Goal: Information Seeking & Learning: Check status

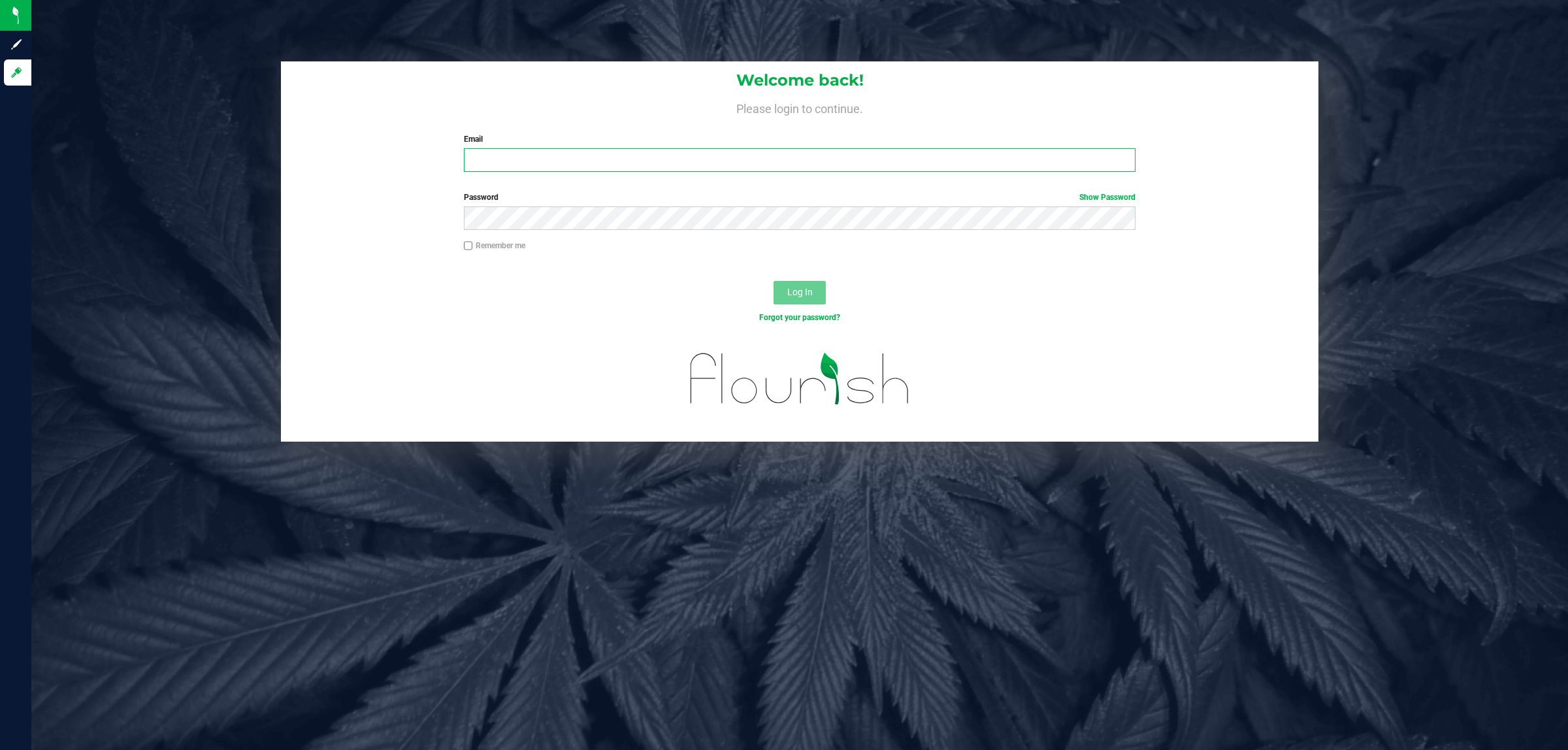
click at [526, 167] on input "Email" at bounding box center [800, 160] width 672 height 24
type input "jadiaz@liveparallel.com"
click at [773, 281] on button "Log In" at bounding box center [799, 292] width 53 height 24
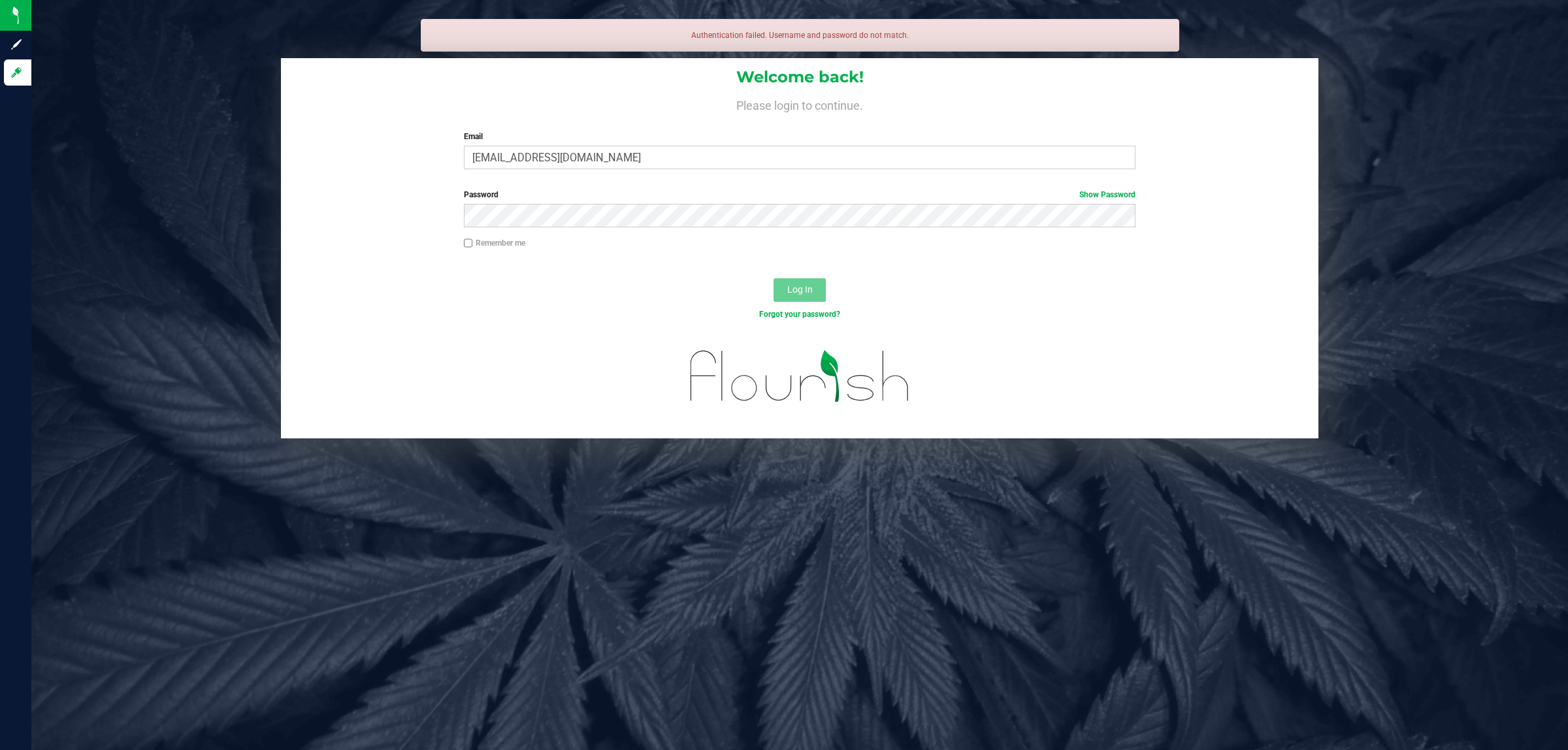
click at [467, 246] on input "Remember me" at bounding box center [469, 243] width 10 height 10
checkbox input "true"
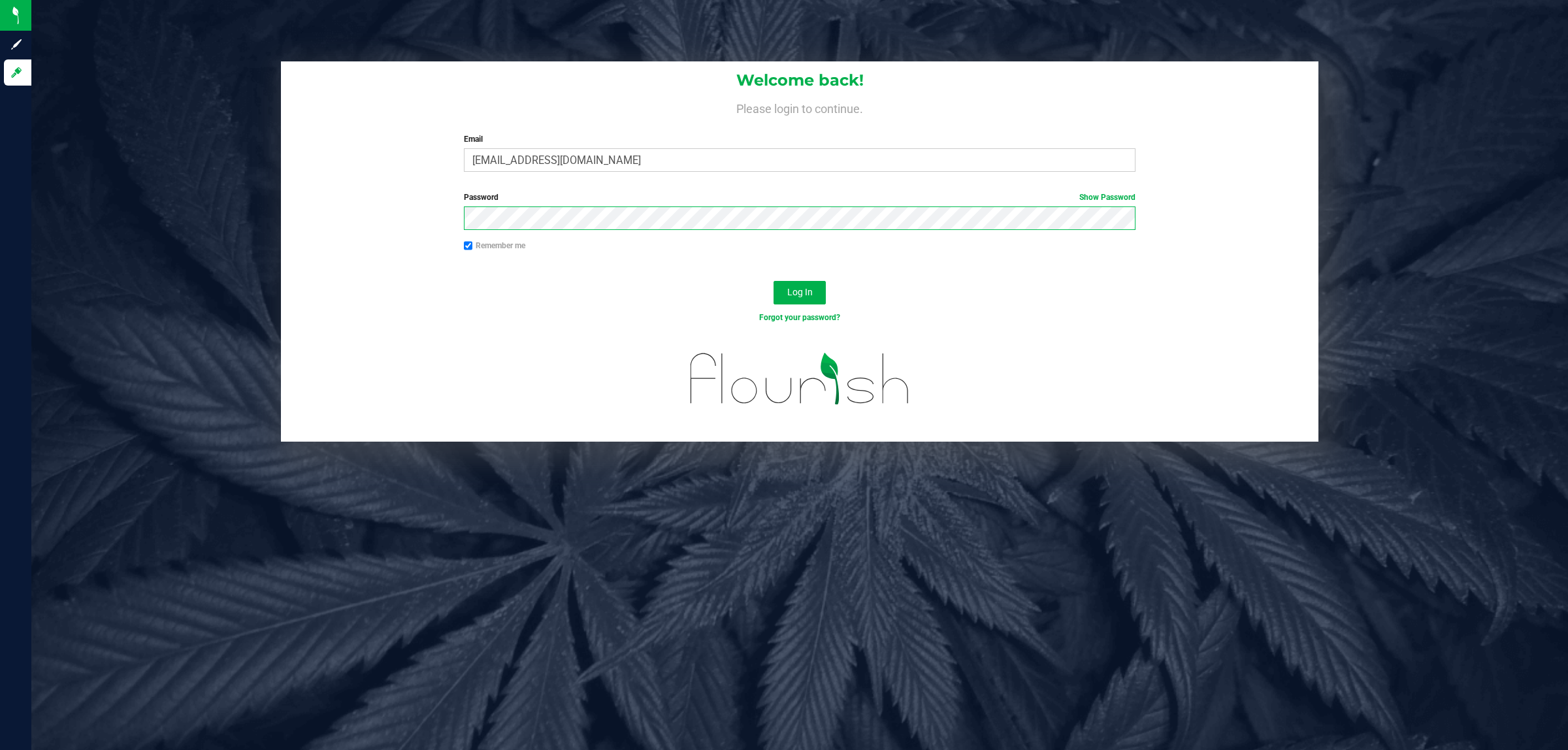
click at [773, 281] on button "Log In" at bounding box center [799, 292] width 53 height 24
click at [547, 153] on input "Email" at bounding box center [800, 160] width 672 height 24
type input "[EMAIL_ADDRESS][DOMAIN_NAME]"
click at [773, 281] on button "Log In" at bounding box center [799, 292] width 53 height 24
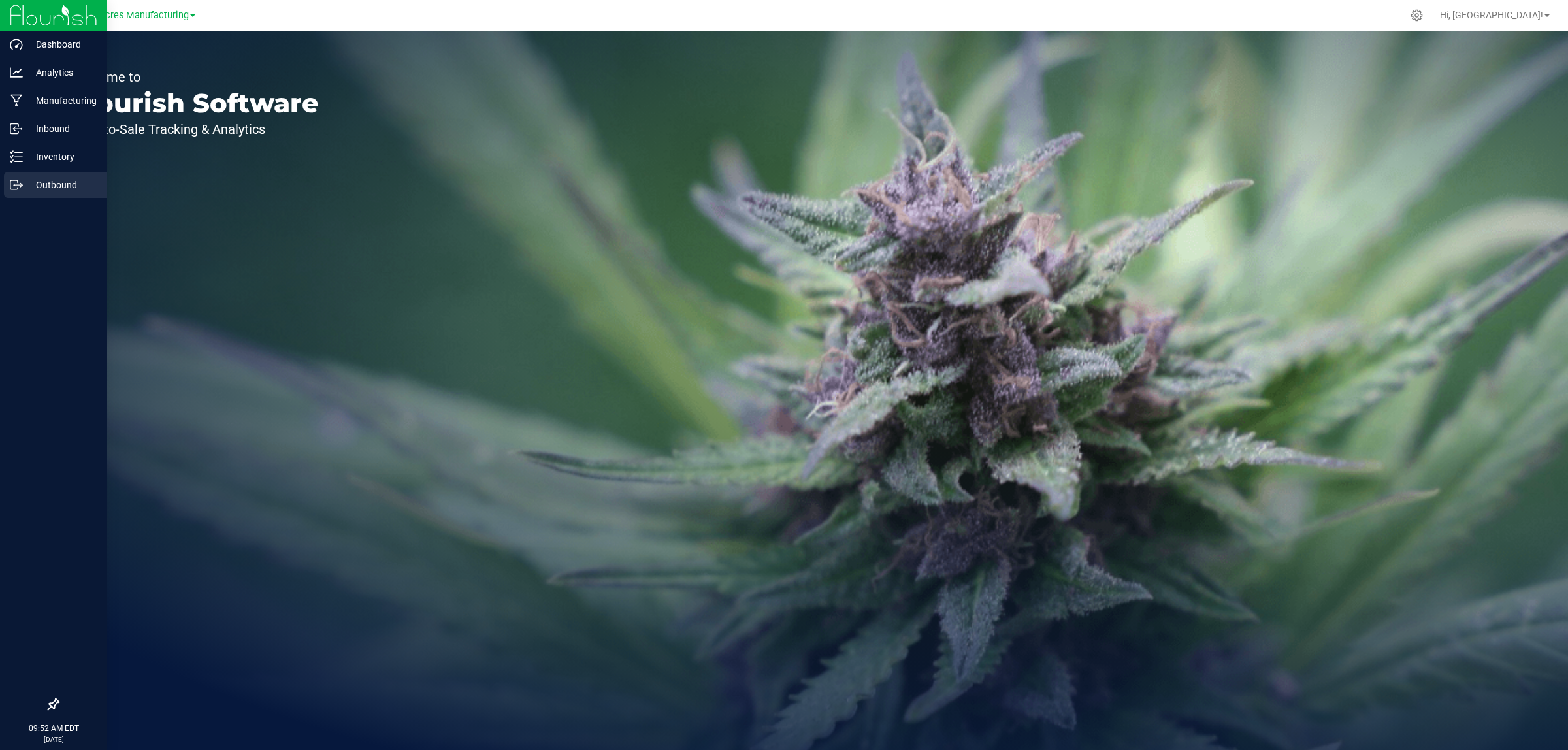
click at [24, 191] on p "Outbound" at bounding box center [62, 185] width 78 height 15
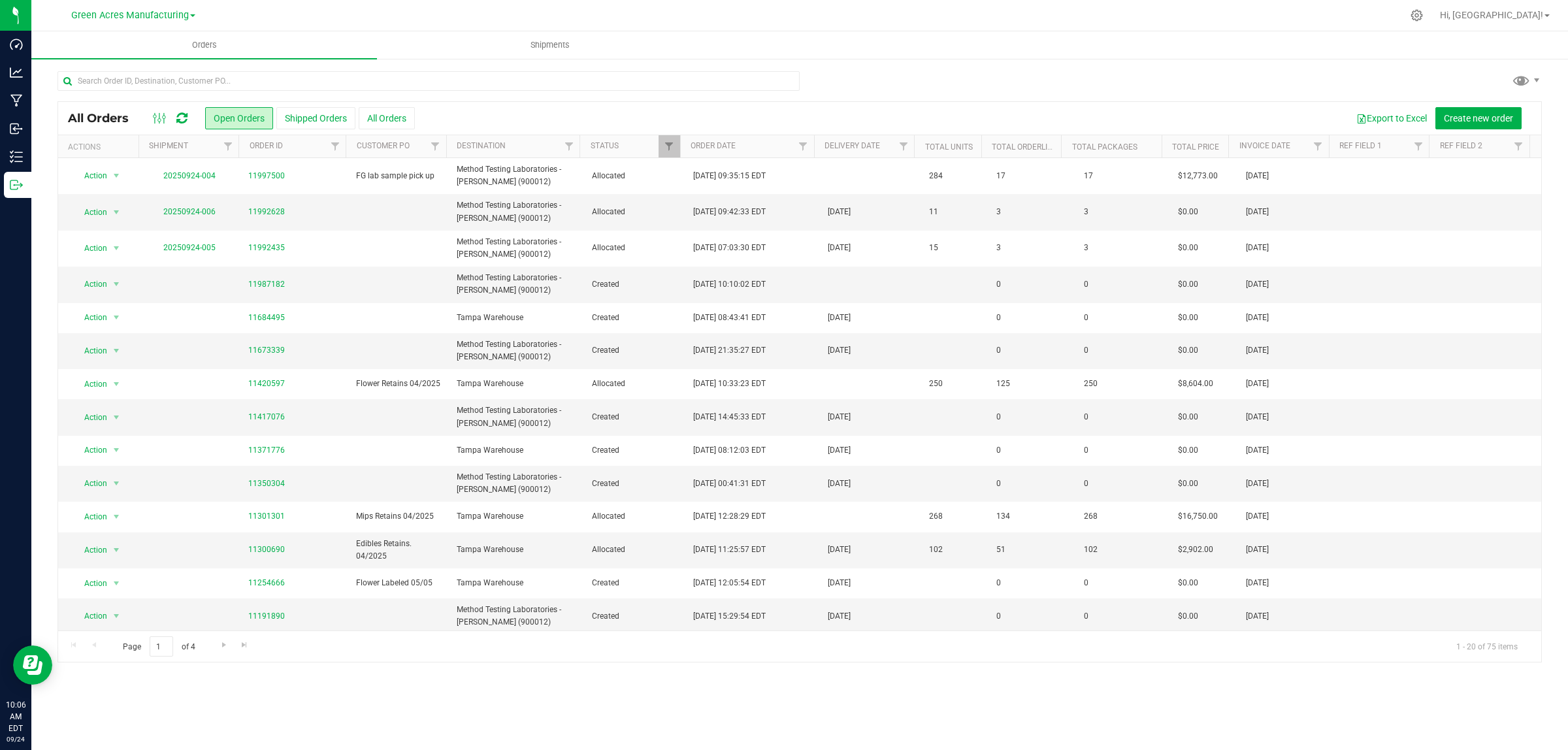
click at [885, 30] on nav "Green Acres Manufacturing Hi, Cheyenne!" at bounding box center [799, 15] width 1536 height 32
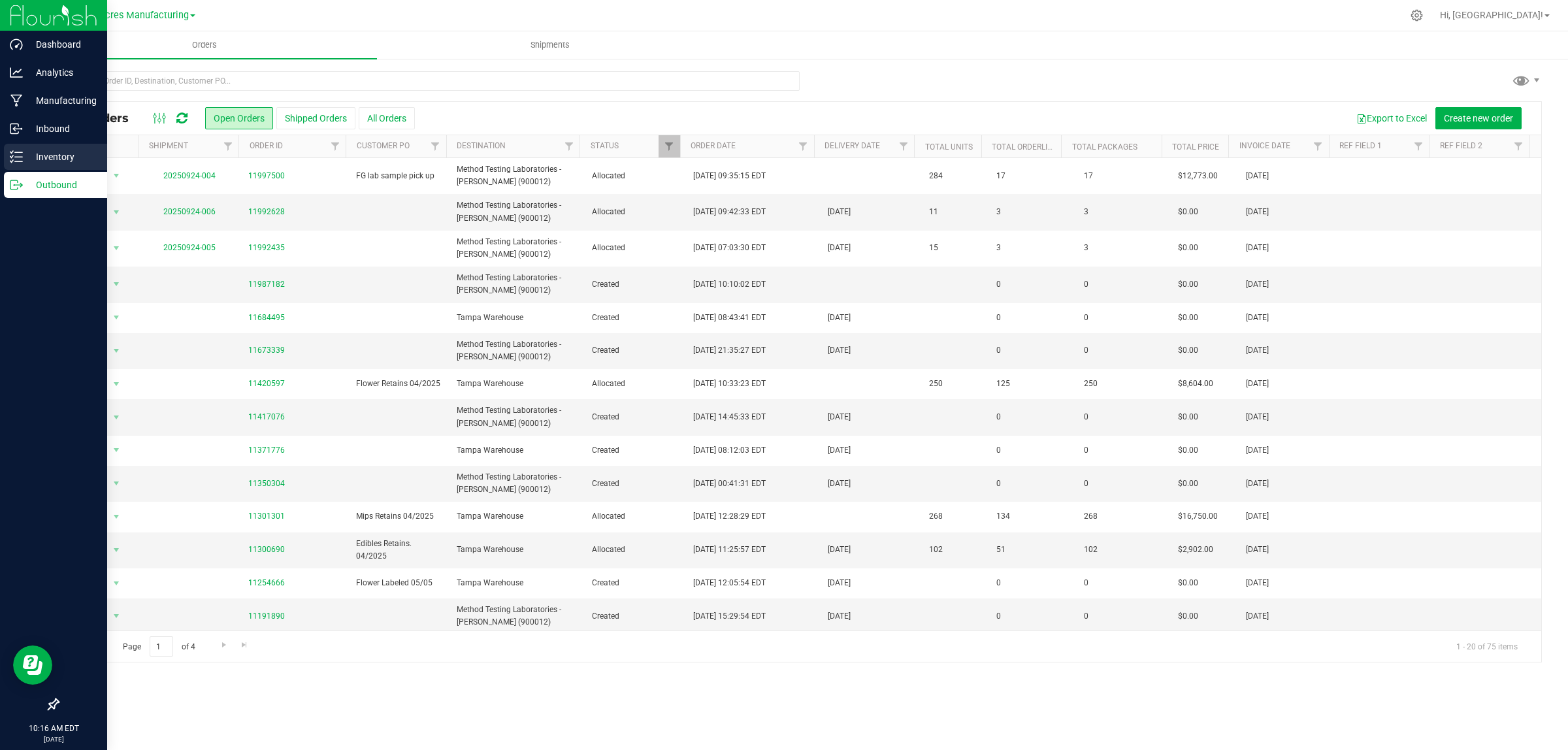
click at [23, 157] on p "Inventory" at bounding box center [62, 157] width 78 height 15
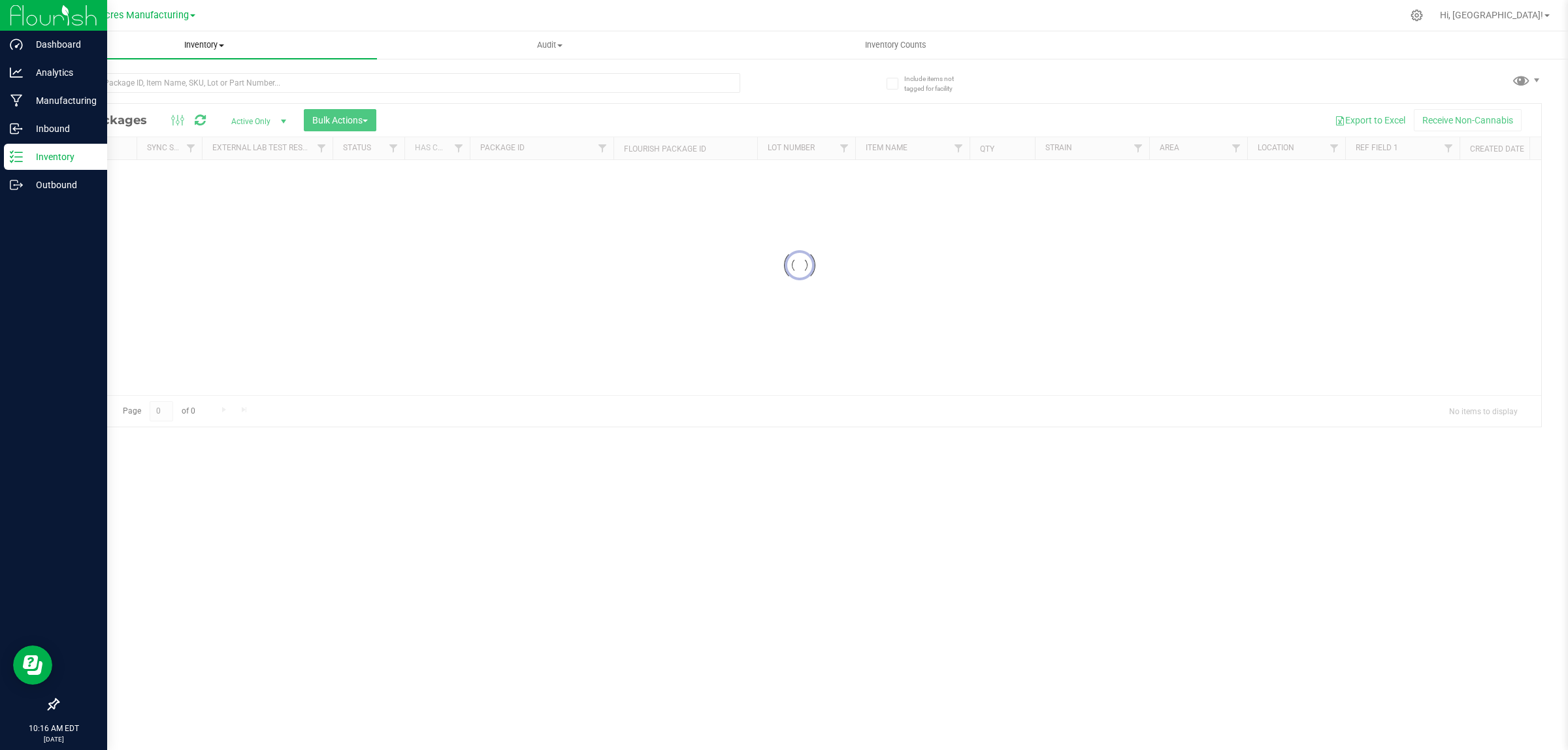
click at [193, 41] on span "Inventory" at bounding box center [204, 45] width 346 height 11
click at [76, 92] on span "All inventory" at bounding box center [76, 95] width 88 height 11
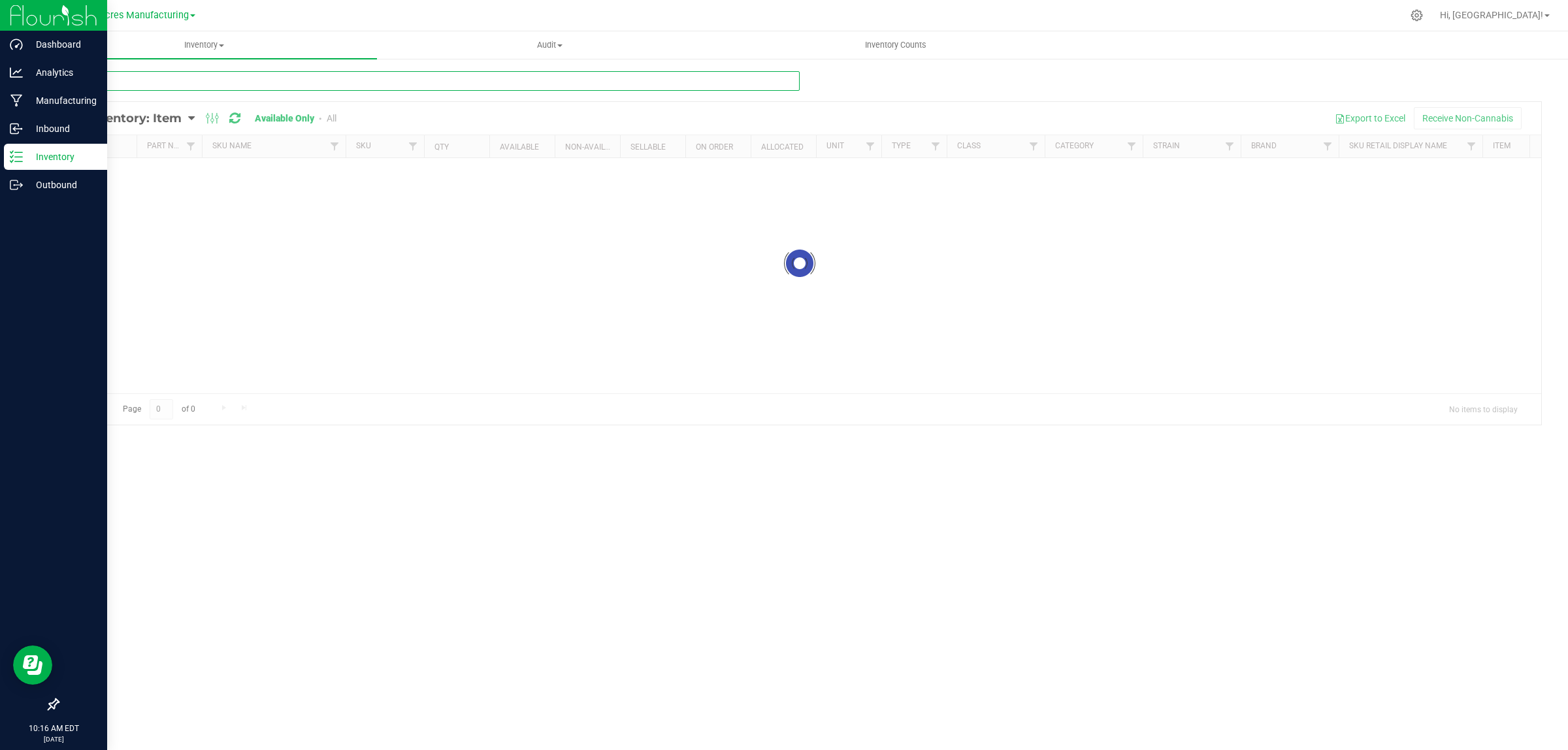
click at [453, 80] on input "text" at bounding box center [428, 80] width 742 height 19
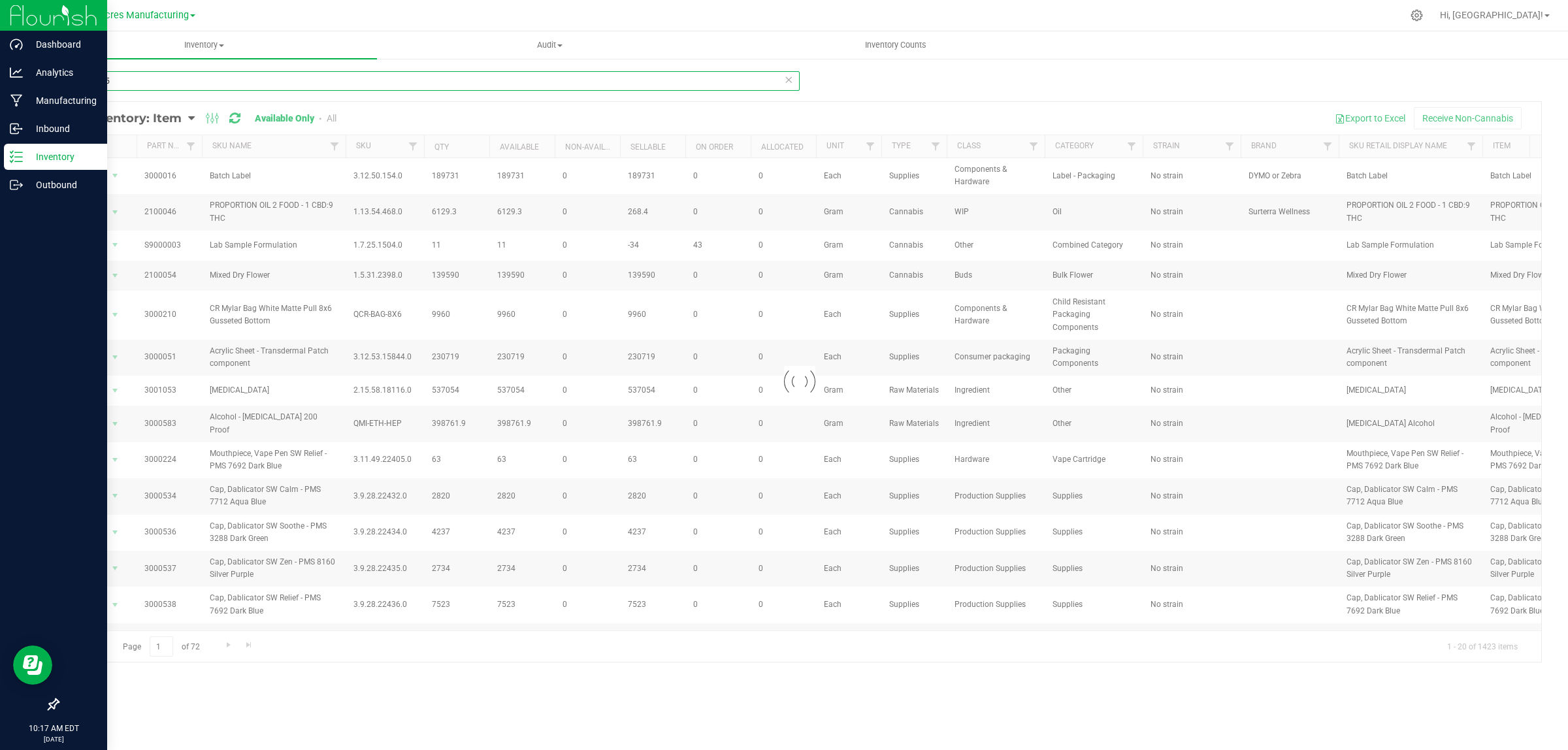
click at [99, 79] on input "3004395" at bounding box center [428, 80] width 742 height 19
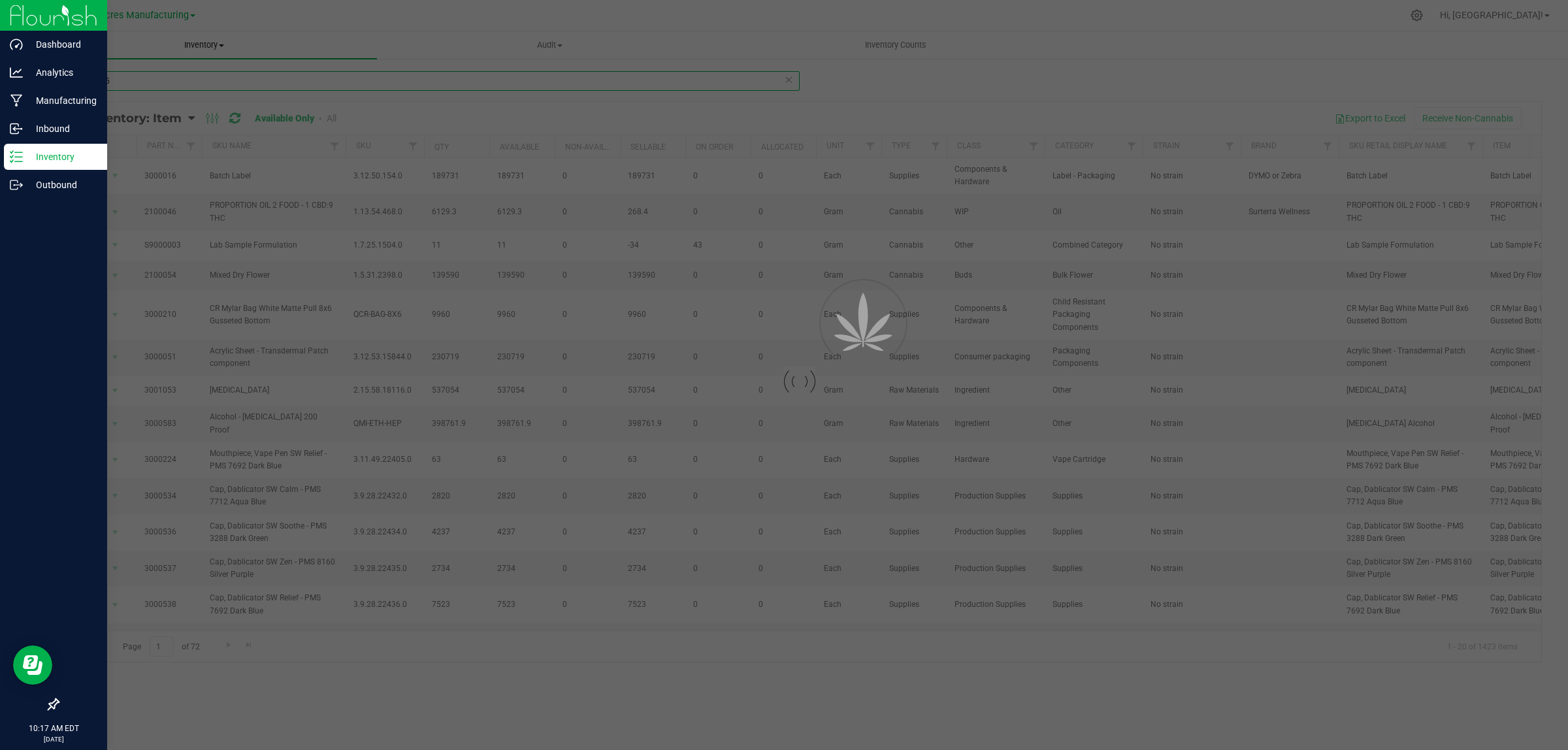
type input "3004295"
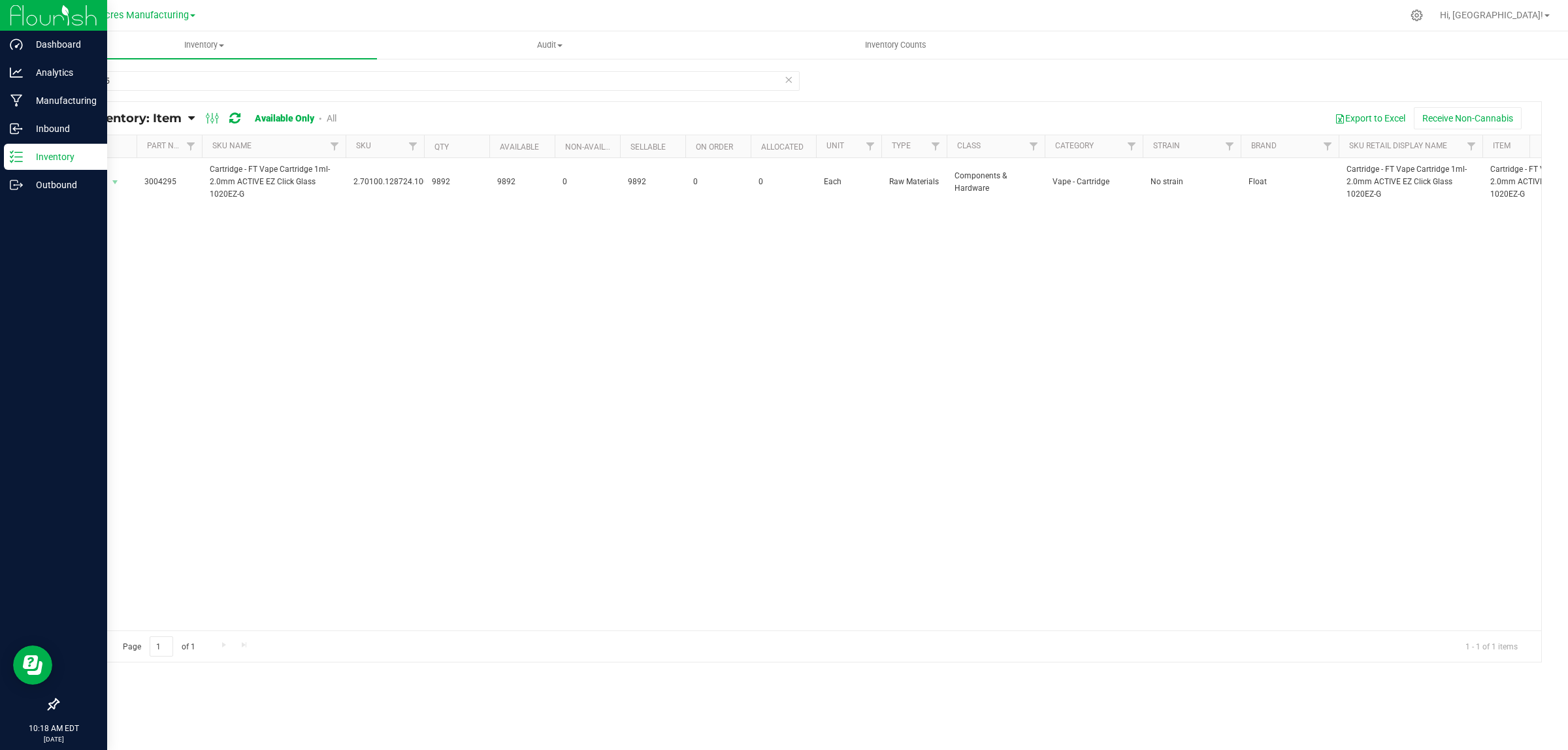
click at [144, 115] on span "All Inventory: Item" at bounding box center [124, 118] width 114 height 14
click at [112, 213] on span "Item by Location" at bounding box center [98, 216] width 71 height 11
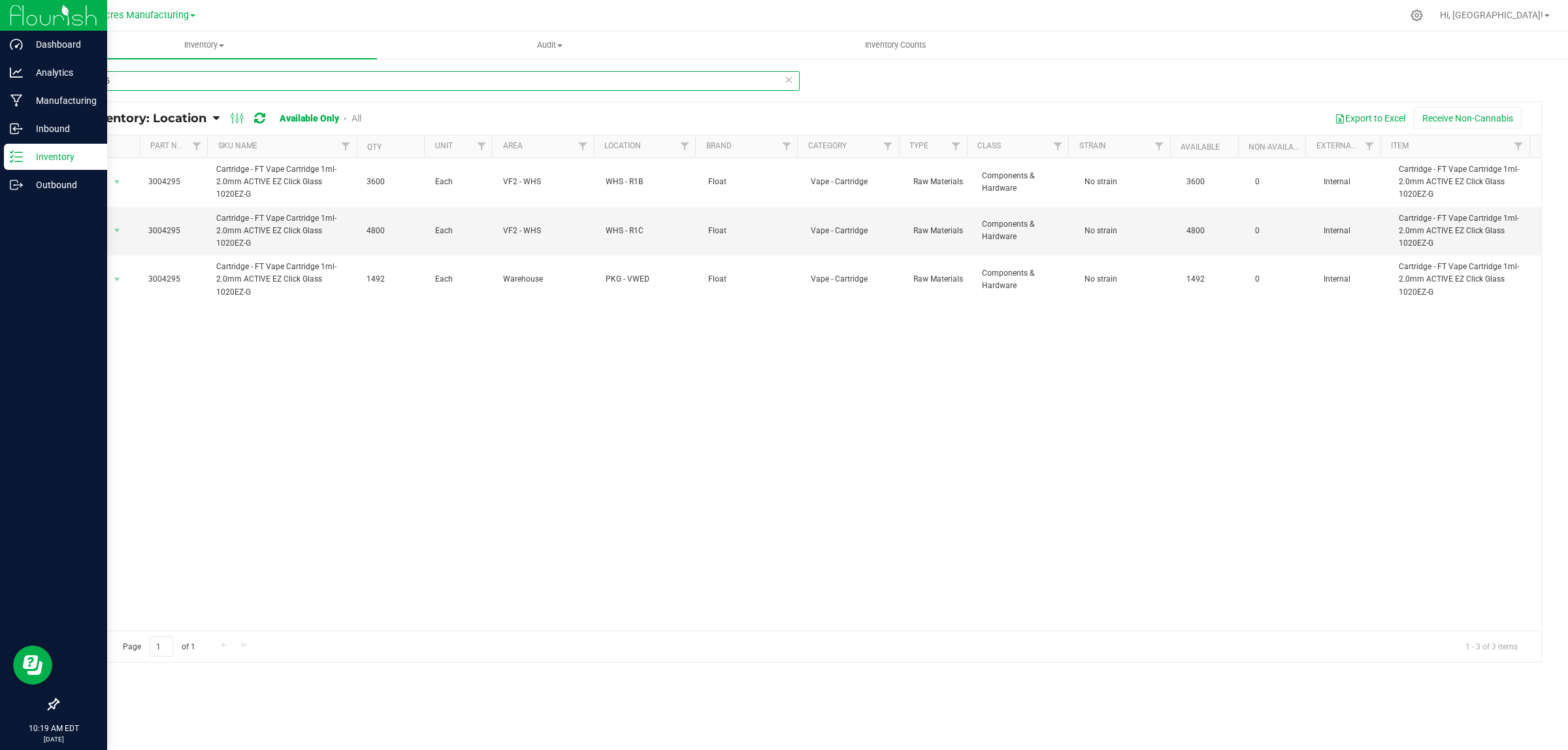
click at [128, 76] on input "3004295" at bounding box center [428, 80] width 742 height 19
type input "3004378"
drag, startPoint x: 121, startPoint y: 78, endPoint x: 49, endPoint y: 85, distance: 72.3
click at [49, 85] on div "3004378 All Inventory: Location Item Summary Item (default) Item by Strain Item…" at bounding box center [799, 261] width 1536 height 409
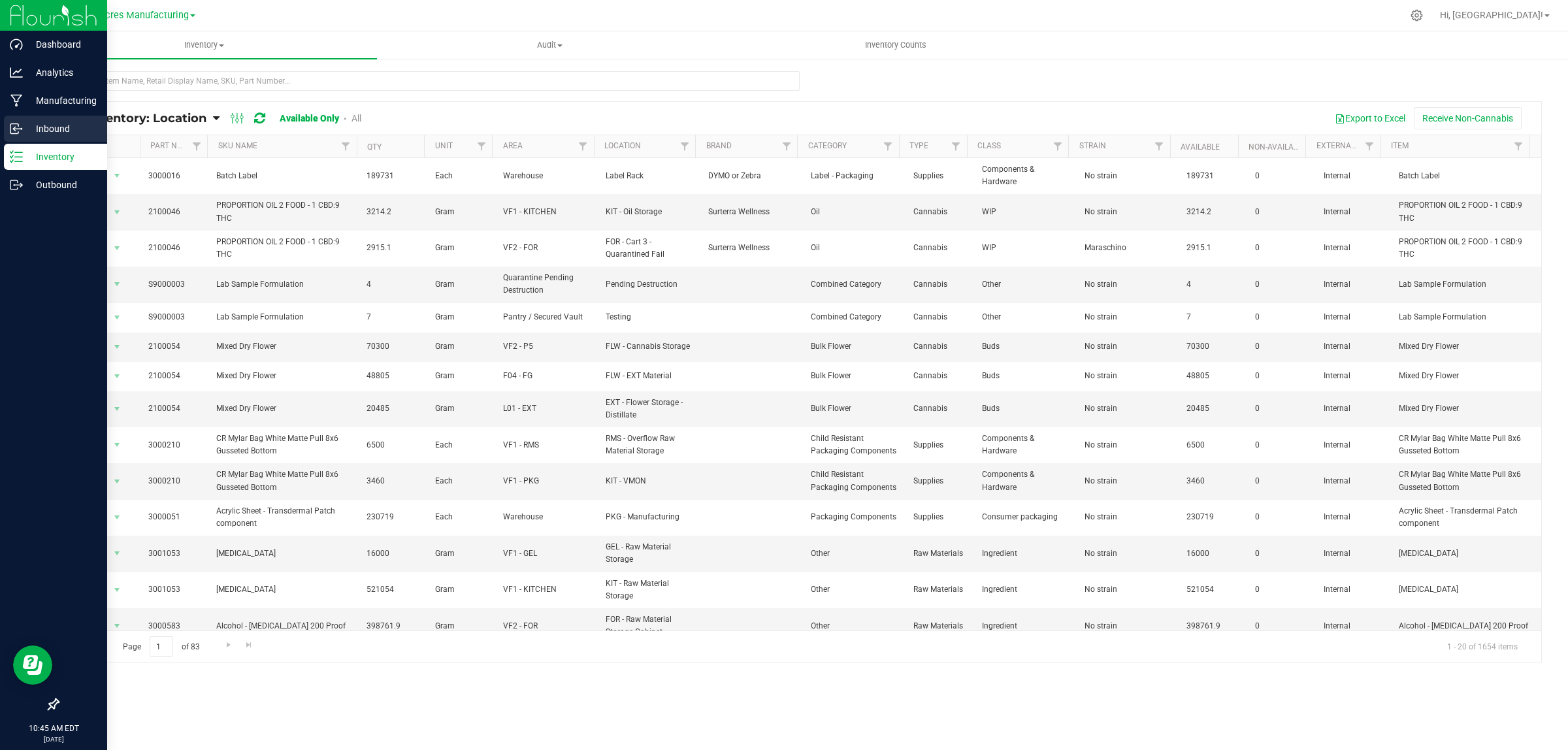
click at [44, 129] on p "Inbound" at bounding box center [62, 128] width 78 height 15
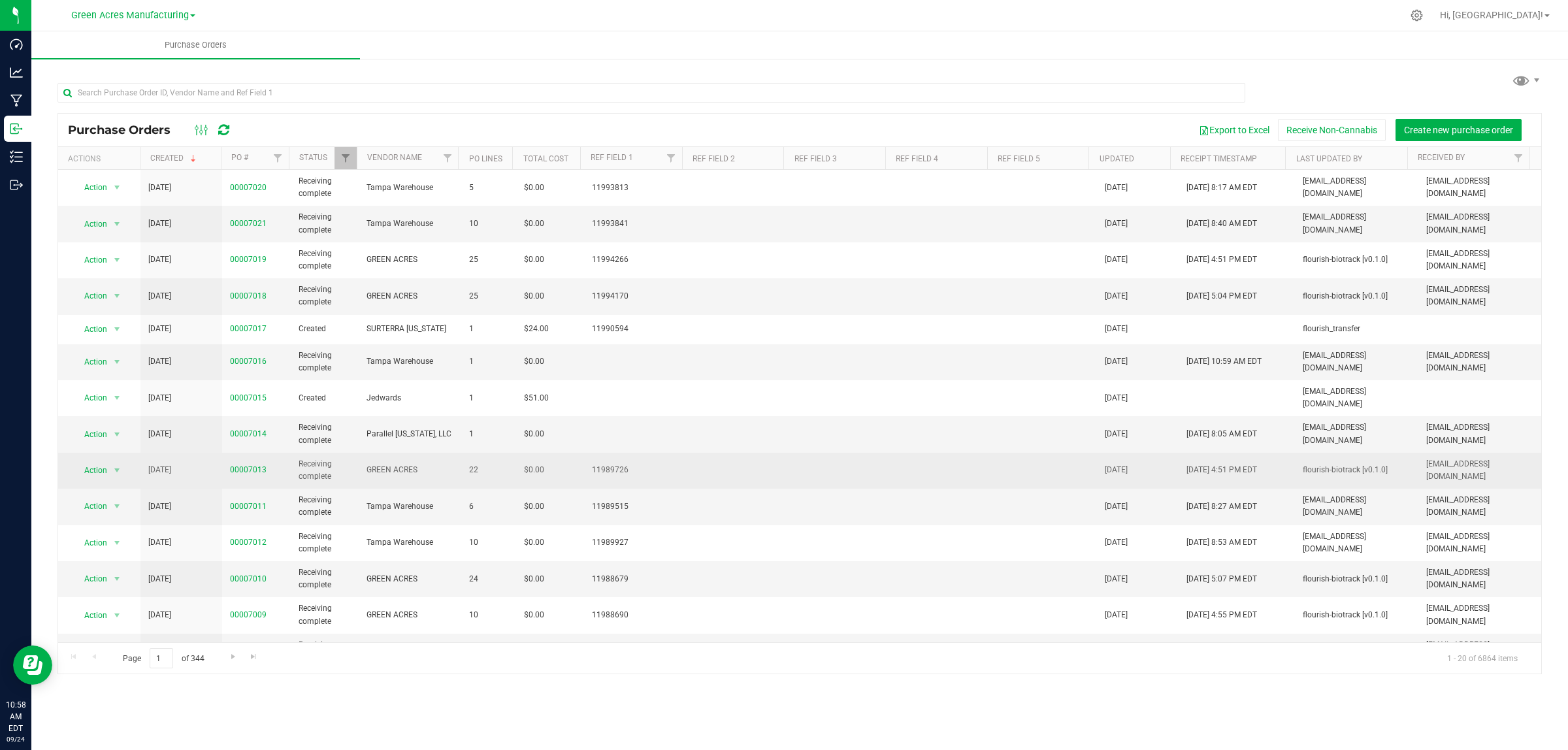
scroll to position [239, 0]
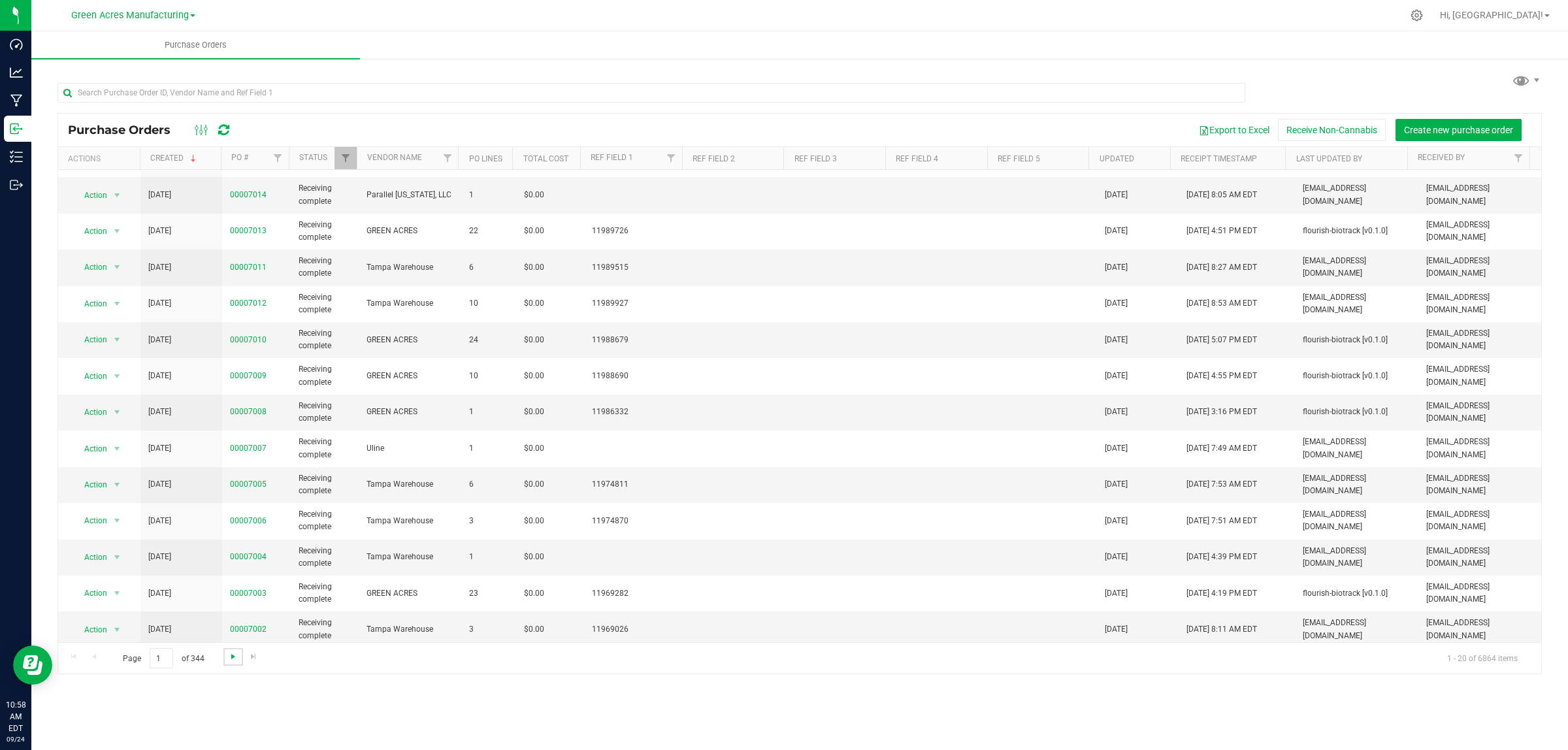
click at [230, 659] on span "Go to the next page" at bounding box center [233, 656] width 11 height 11
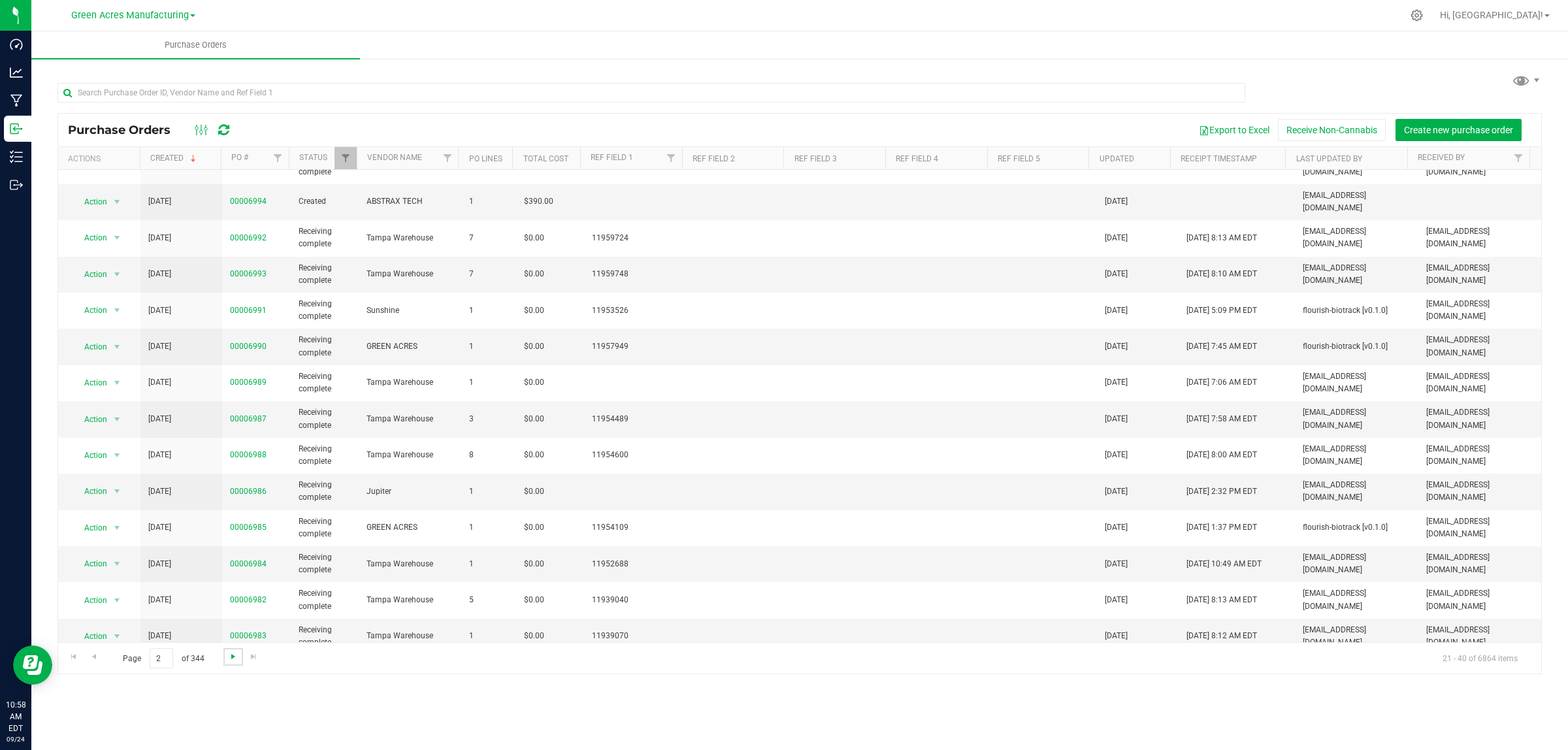
scroll to position [0, 0]
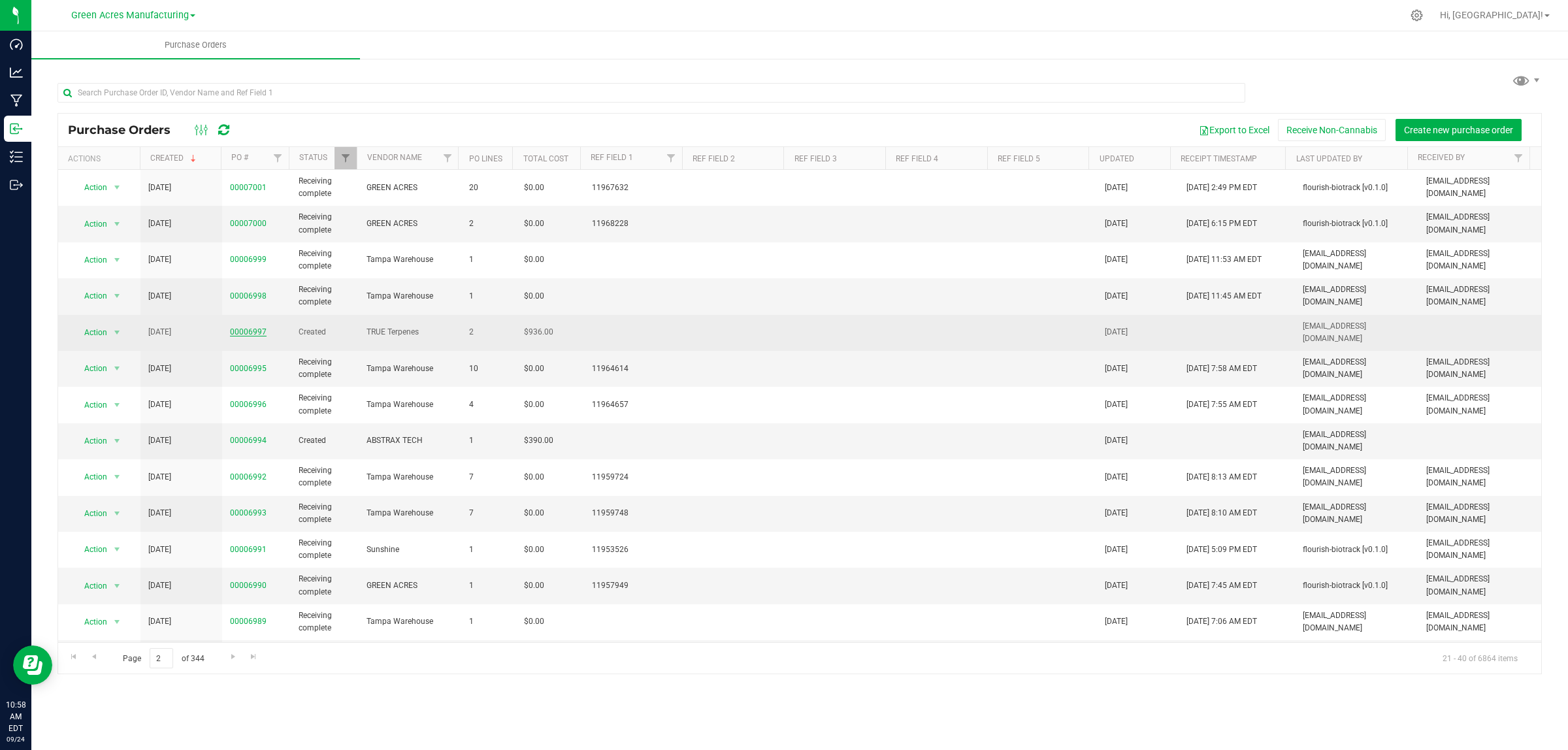
click at [245, 330] on link "00006997" at bounding box center [248, 332] width 36 height 10
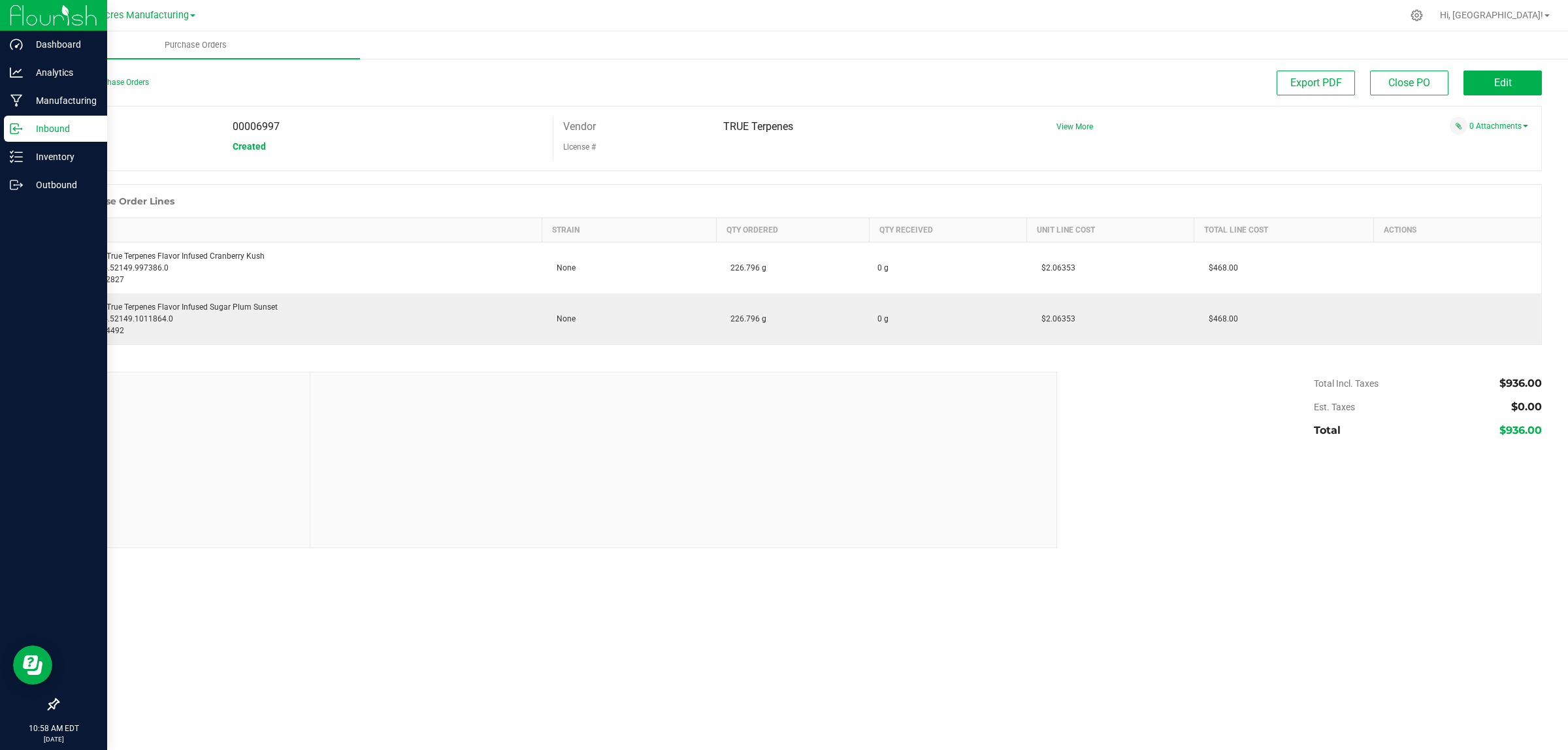
click at [8, 128] on div "Inbound" at bounding box center [56, 128] width 103 height 26
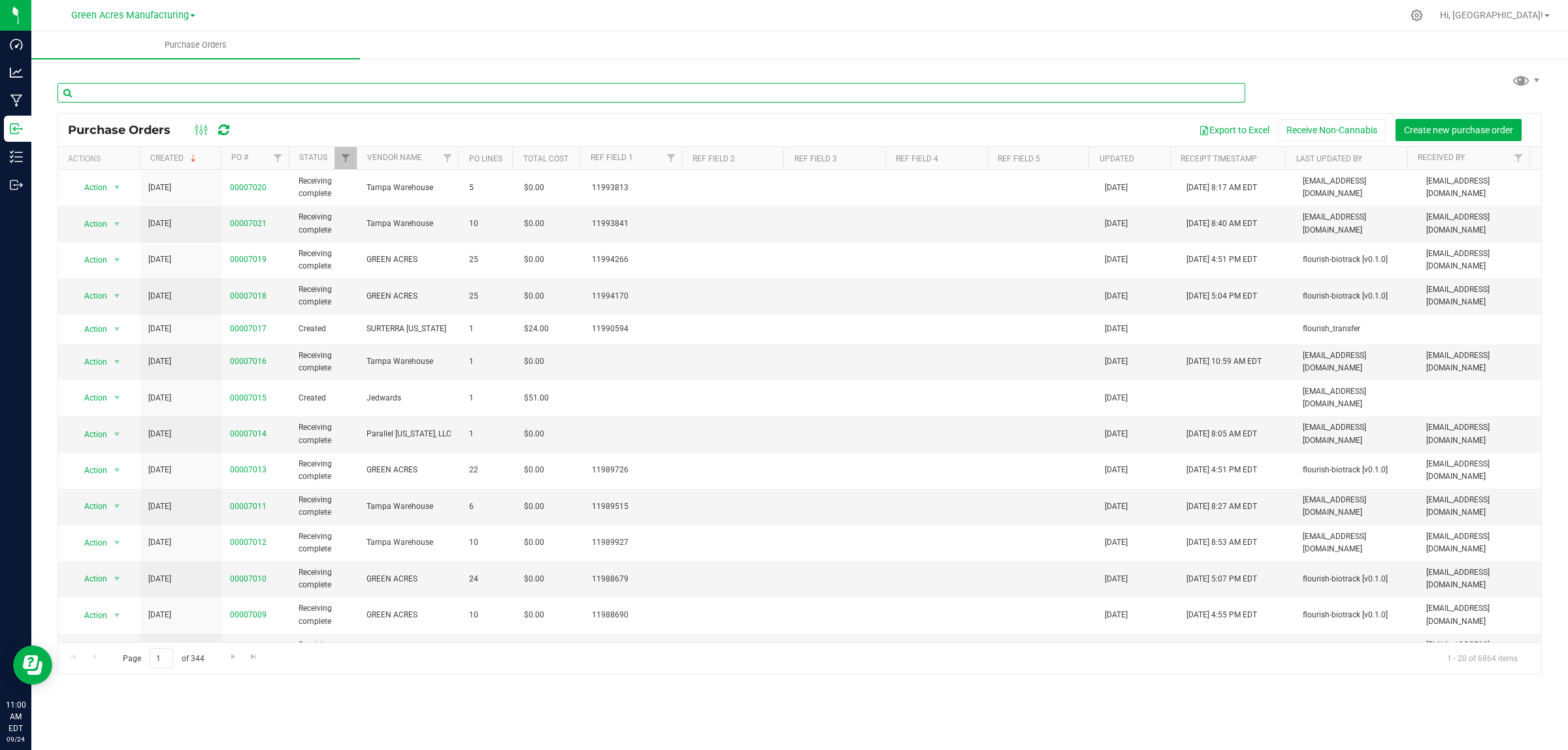
click at [199, 100] on input "text" at bounding box center [651, 93] width 1188 height 19
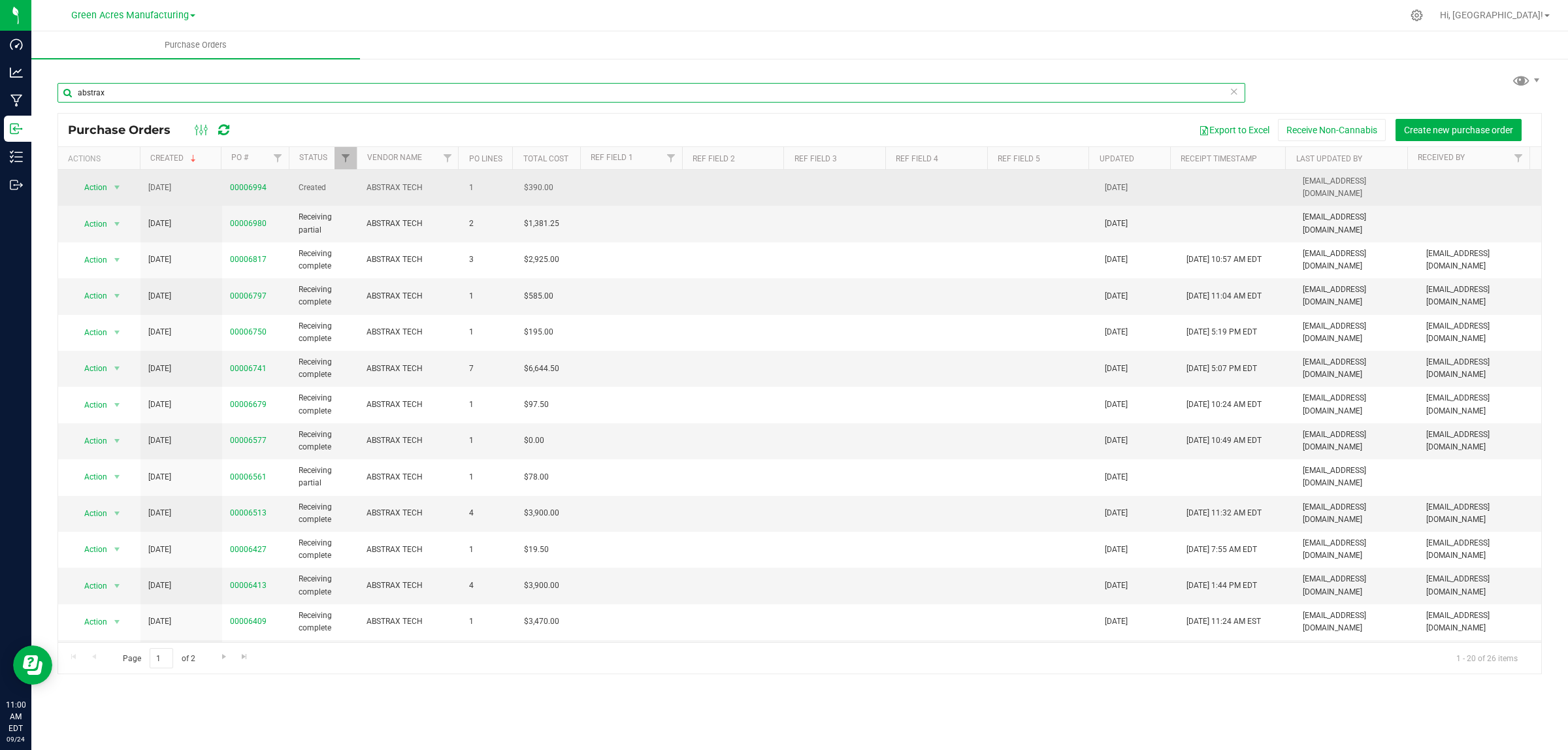
type input "abstrax"
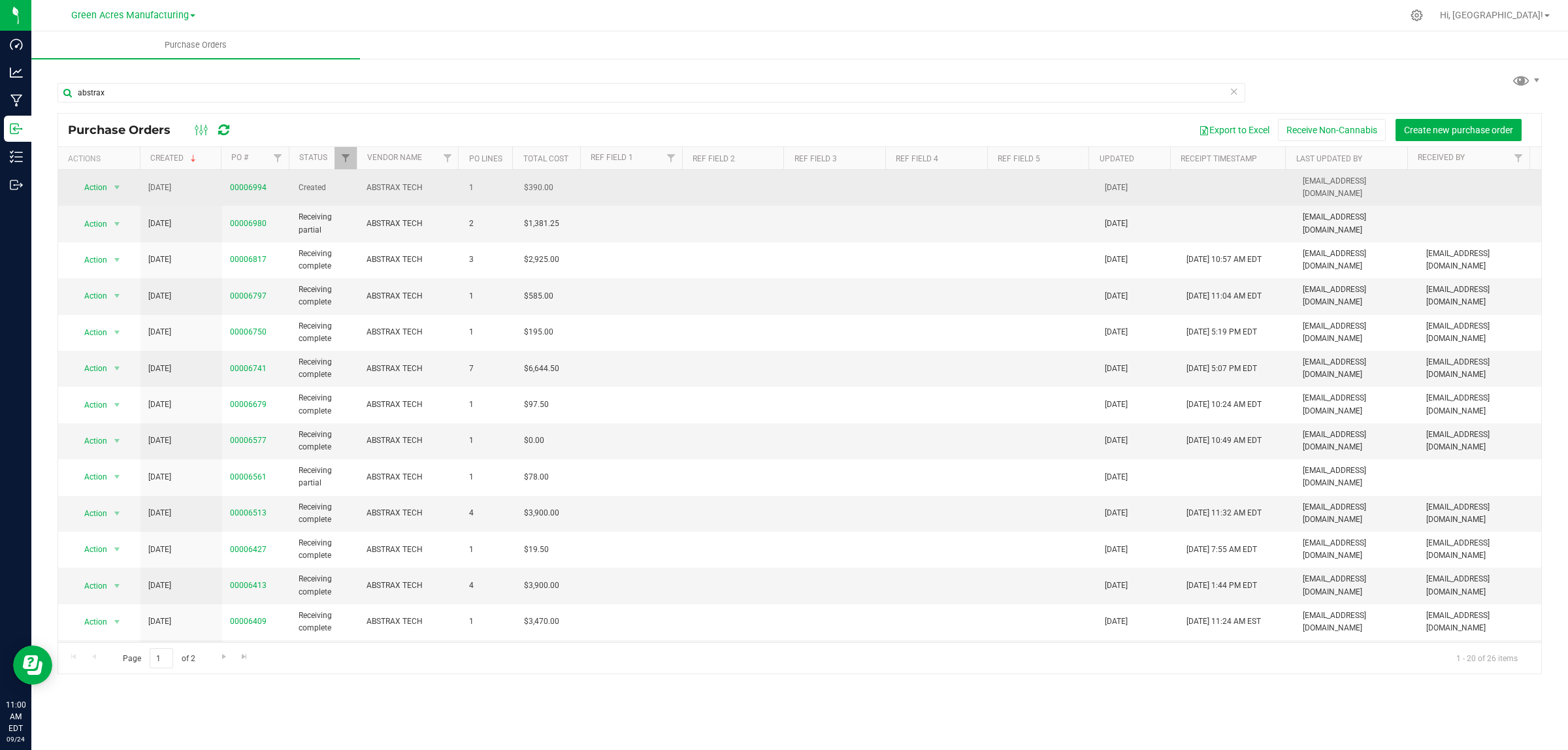
click at [244, 190] on span "00006994" at bounding box center [248, 188] width 36 height 12
click at [244, 189] on span "00006994" at bounding box center [248, 188] width 36 height 12
click at [246, 186] on link "00006994" at bounding box center [248, 188] width 36 height 10
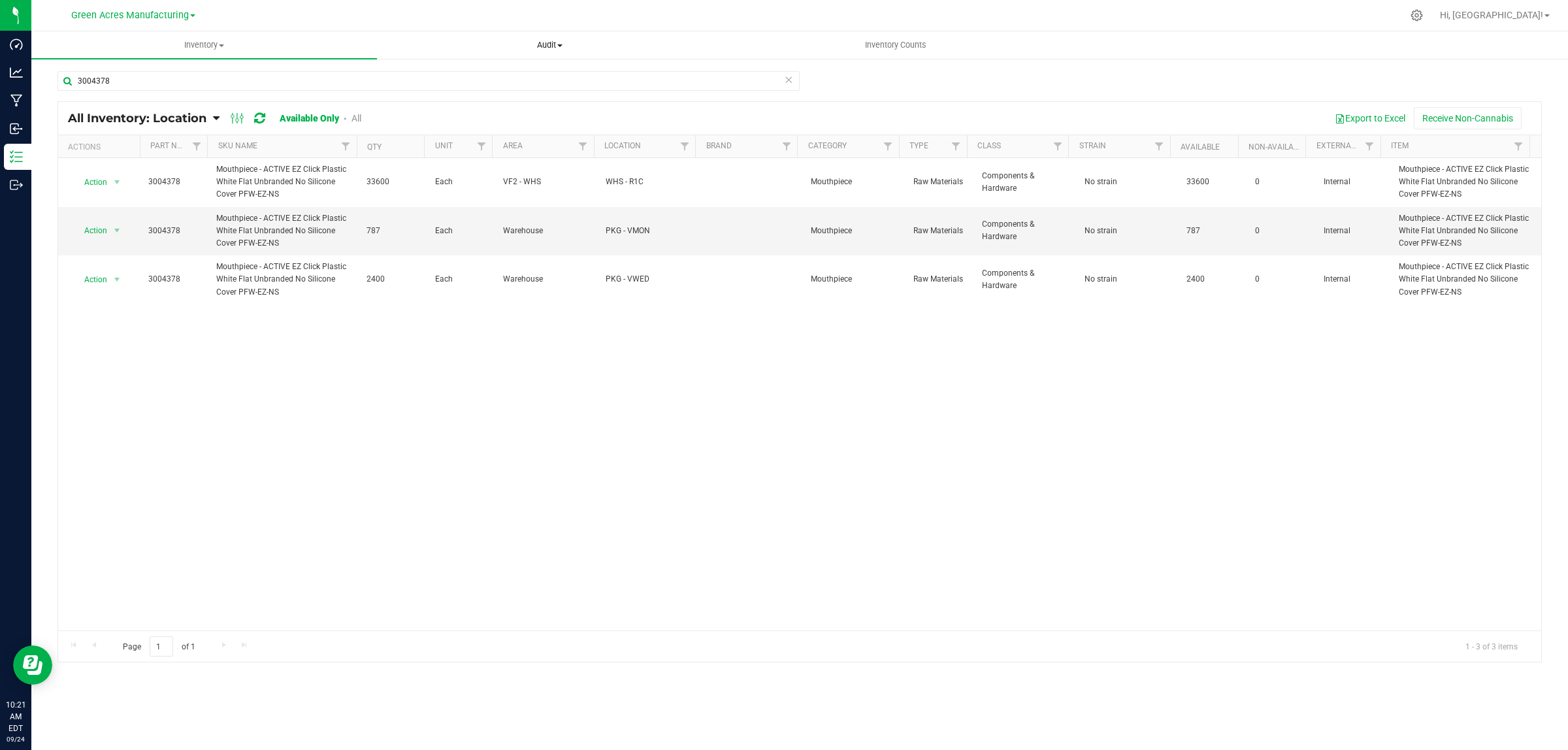
click at [547, 44] on span "Audit" at bounding box center [549, 45] width 345 height 11
click at [494, 80] on li "Inventory auditing" at bounding box center [549, 79] width 346 height 15
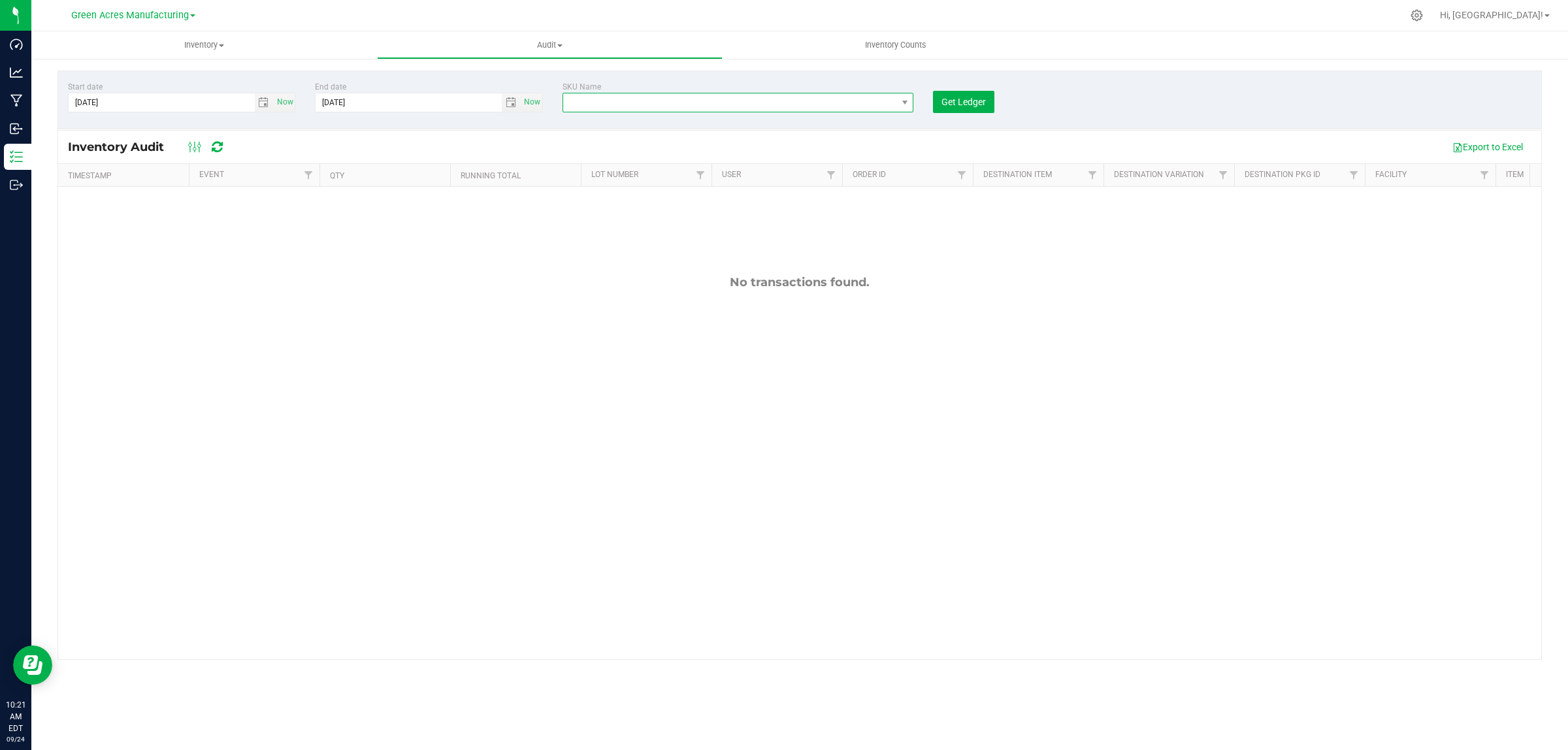
click at [650, 103] on span "NO DATA FOUND" at bounding box center [729, 102] width 334 height 18
type input "3004378"
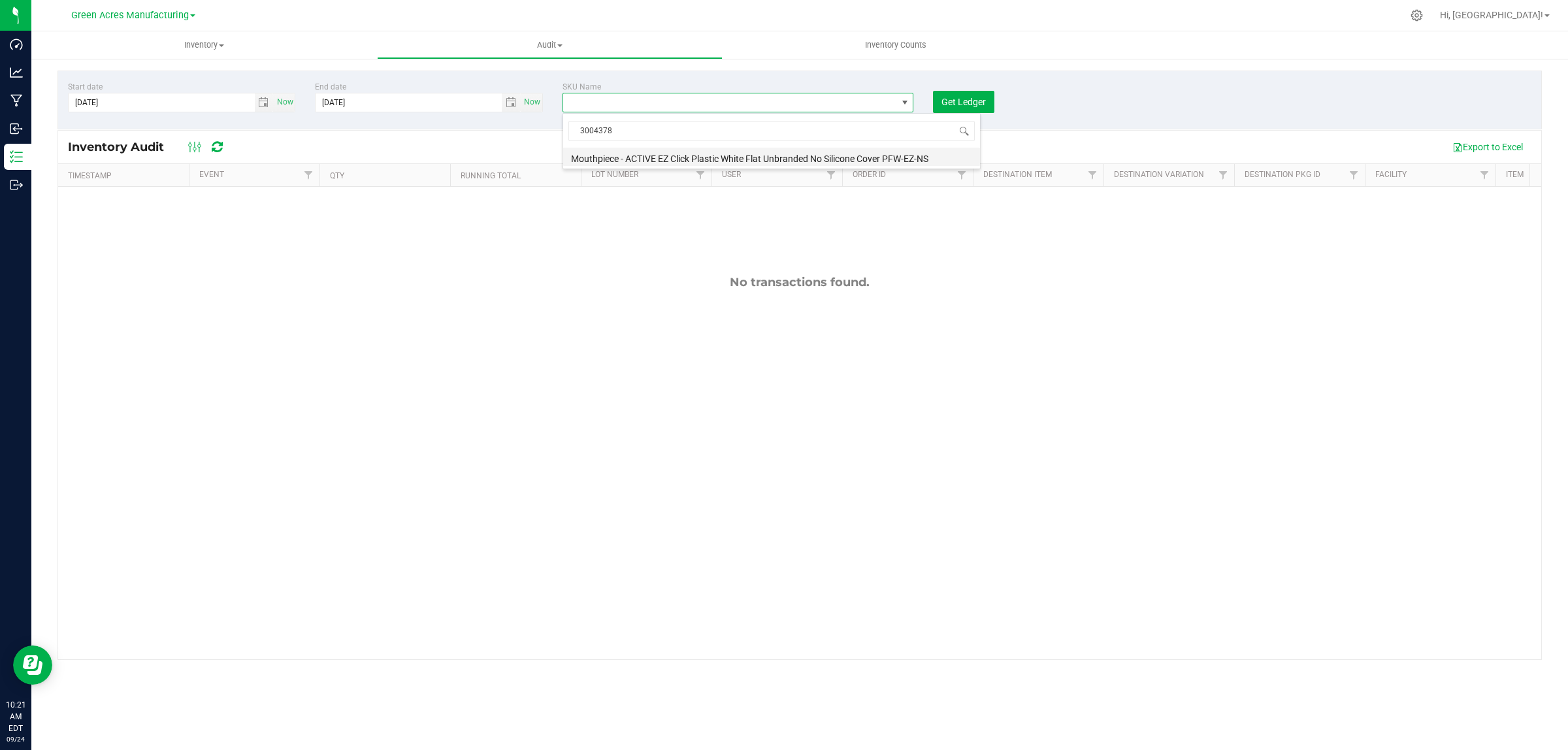
click at [634, 154] on li "Mouthpiece - ACTIVE EZ Click Plastic White Flat Unbranded No Silicone Cover PFW…" at bounding box center [771, 156] width 416 height 18
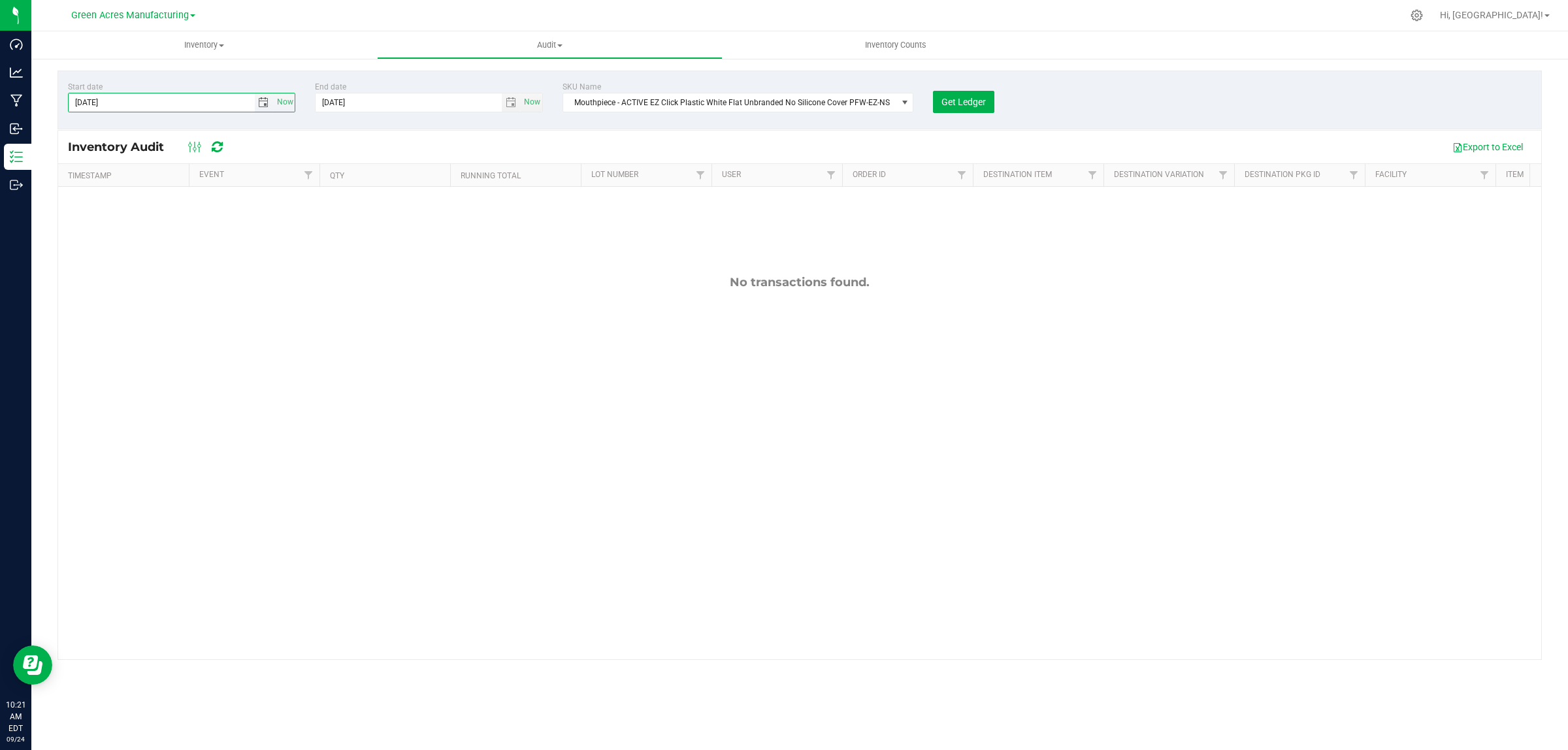
click at [90, 96] on input "[DATE]" at bounding box center [162, 102] width 186 height 18
type input "[DATE]"
click at [977, 104] on span "Get Ledger" at bounding box center [963, 102] width 44 height 11
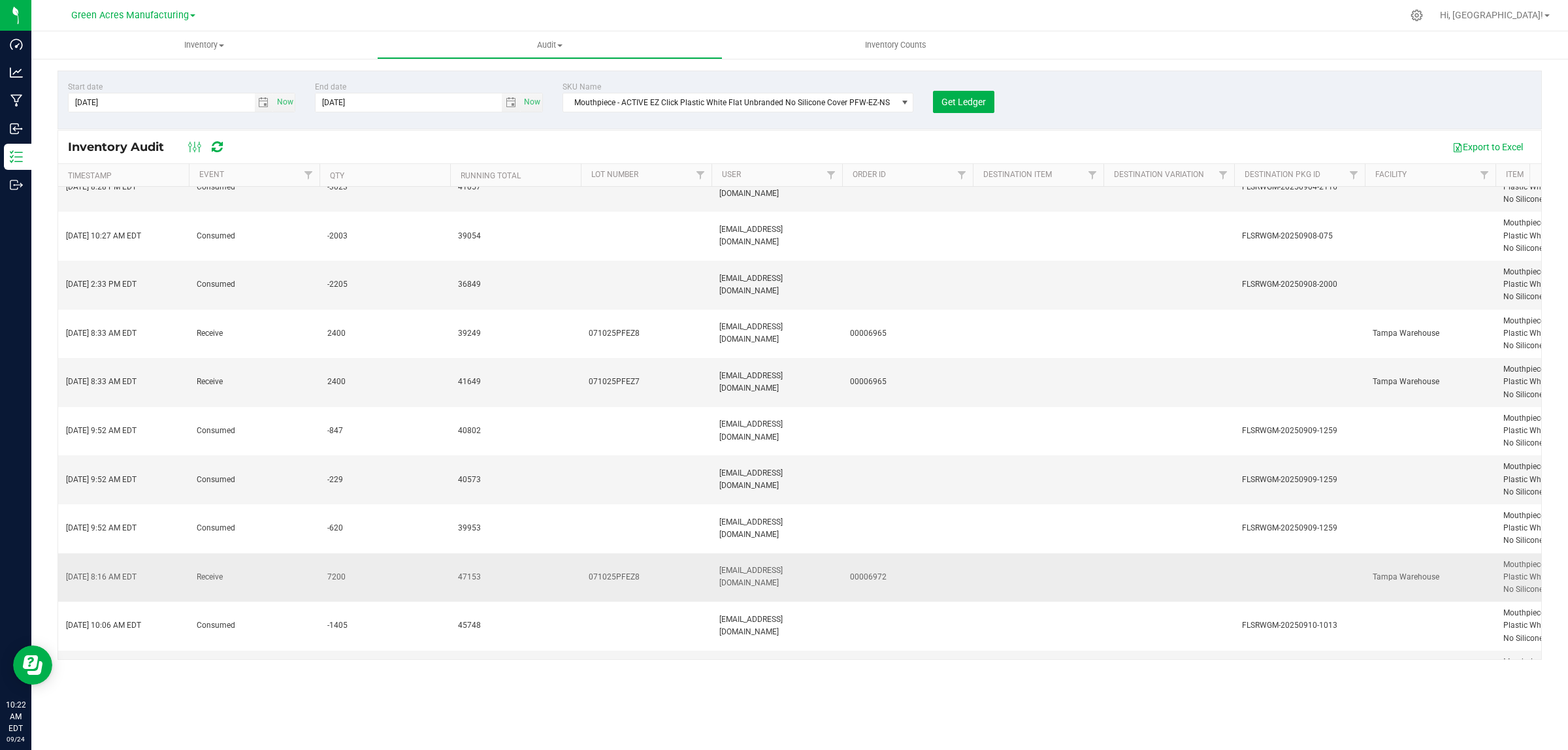
scroll to position [532, 0]
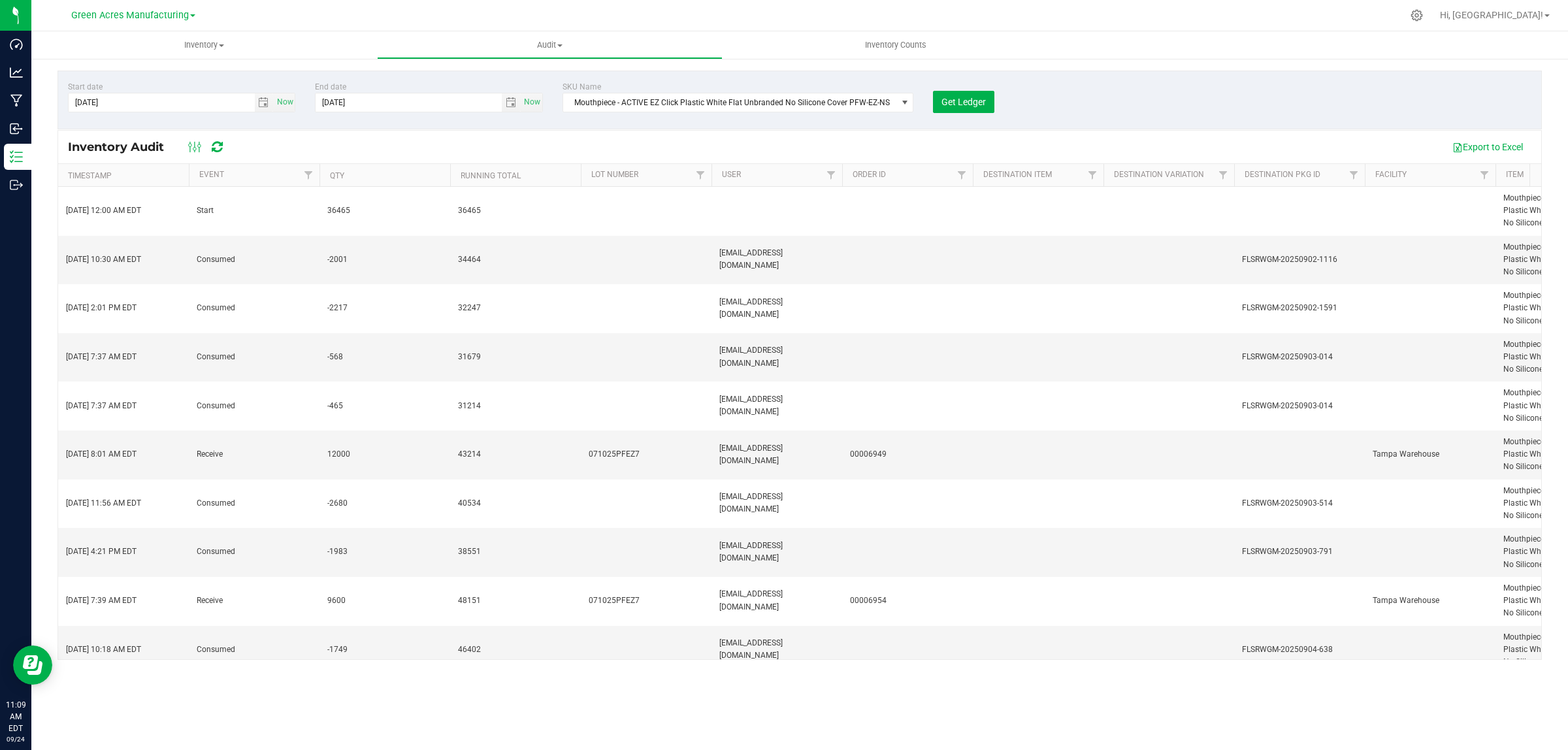
scroll to position [532, 0]
